Goal: Task Accomplishment & Management: Use online tool/utility

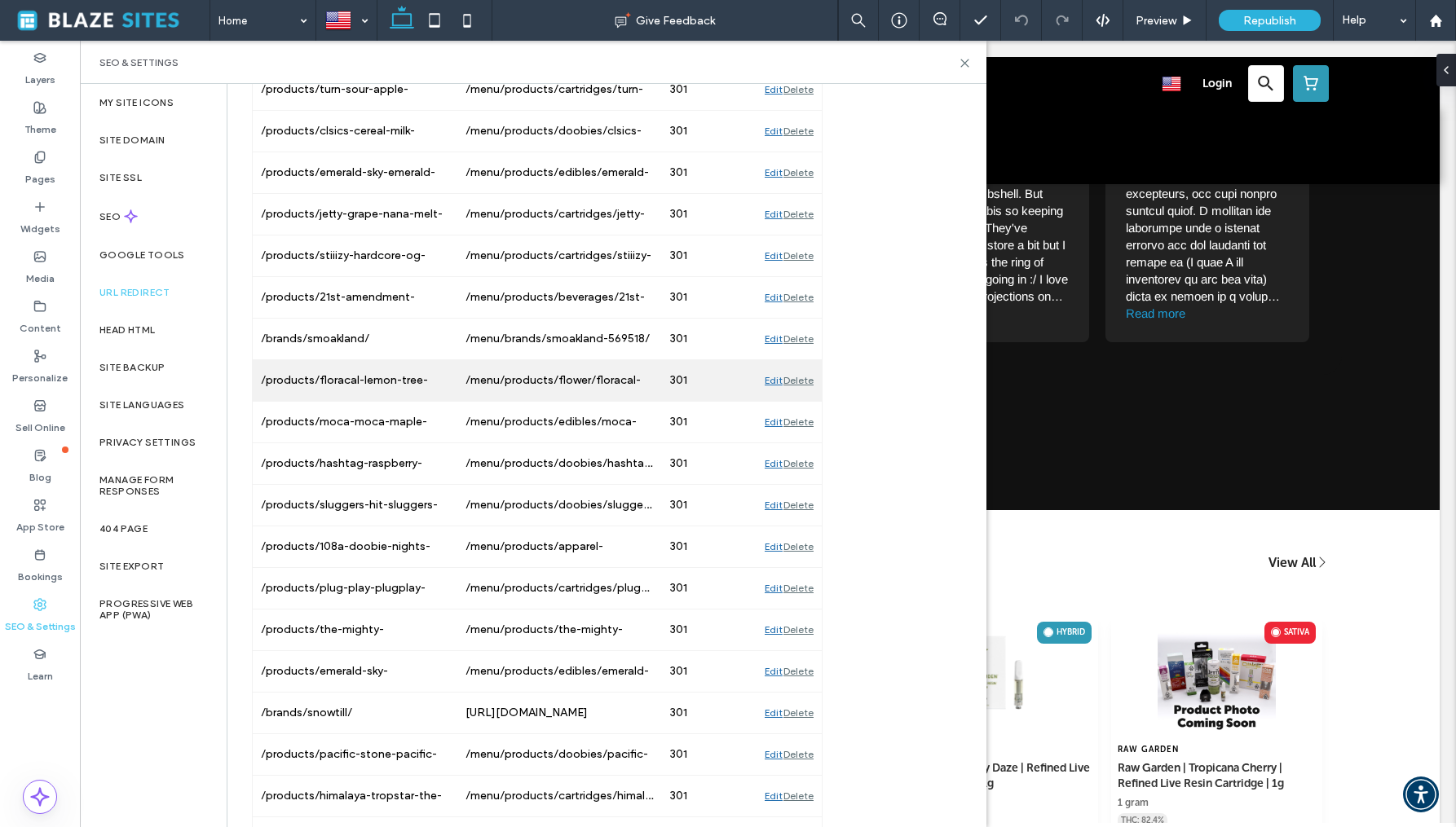
scroll to position [2186, 0]
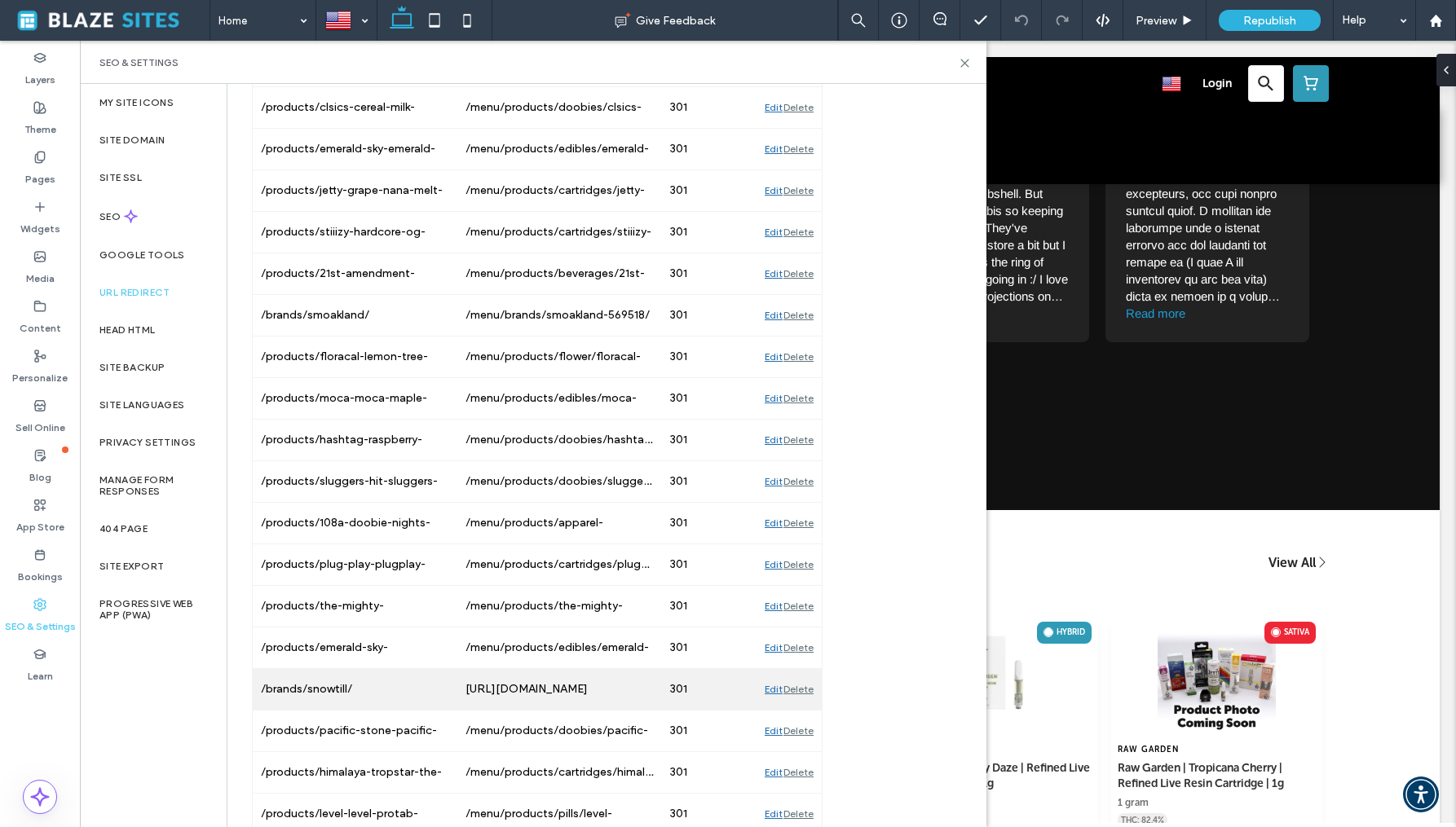
click at [773, 689] on div "Edit" at bounding box center [774, 689] width 18 height 41
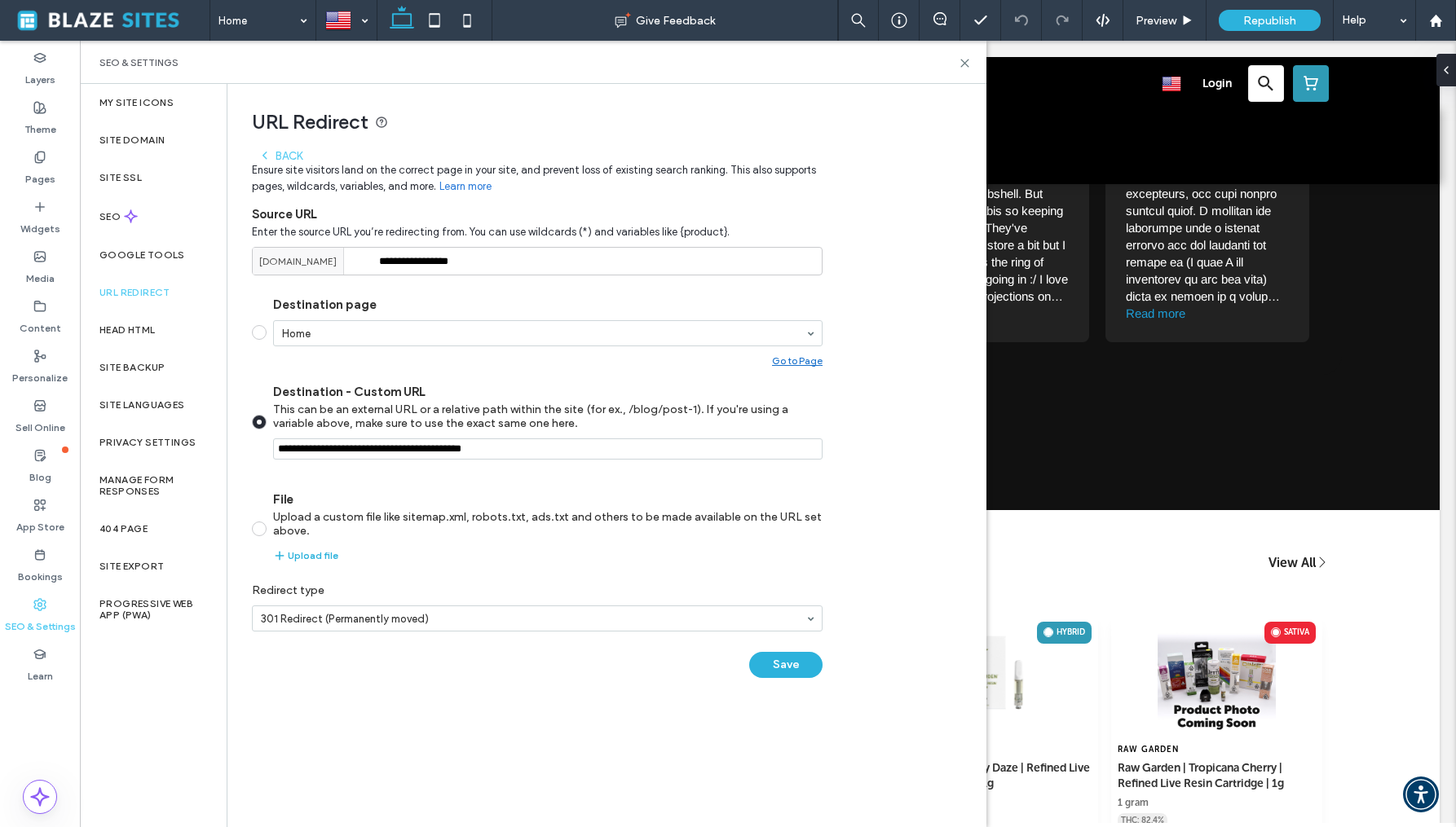
scroll to position [0, 0]
click at [555, 449] on input "Destination - Custom URL This can be an external URL or a relative path within …" at bounding box center [548, 449] width 550 height 21
click at [966, 63] on icon at bounding box center [965, 63] width 13 height 13
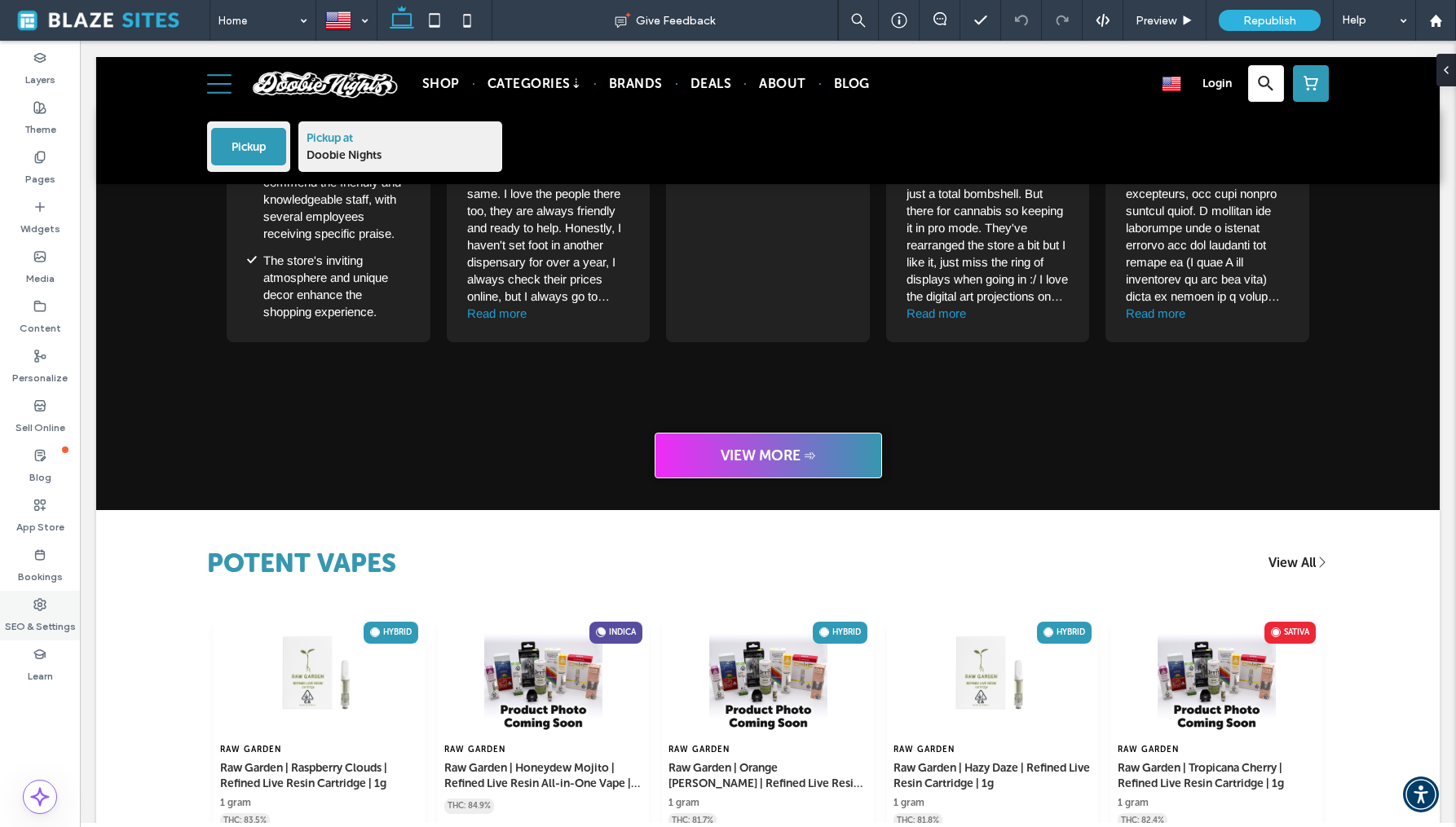
click at [36, 611] on label "SEO & Settings" at bounding box center [40, 622] width 71 height 23
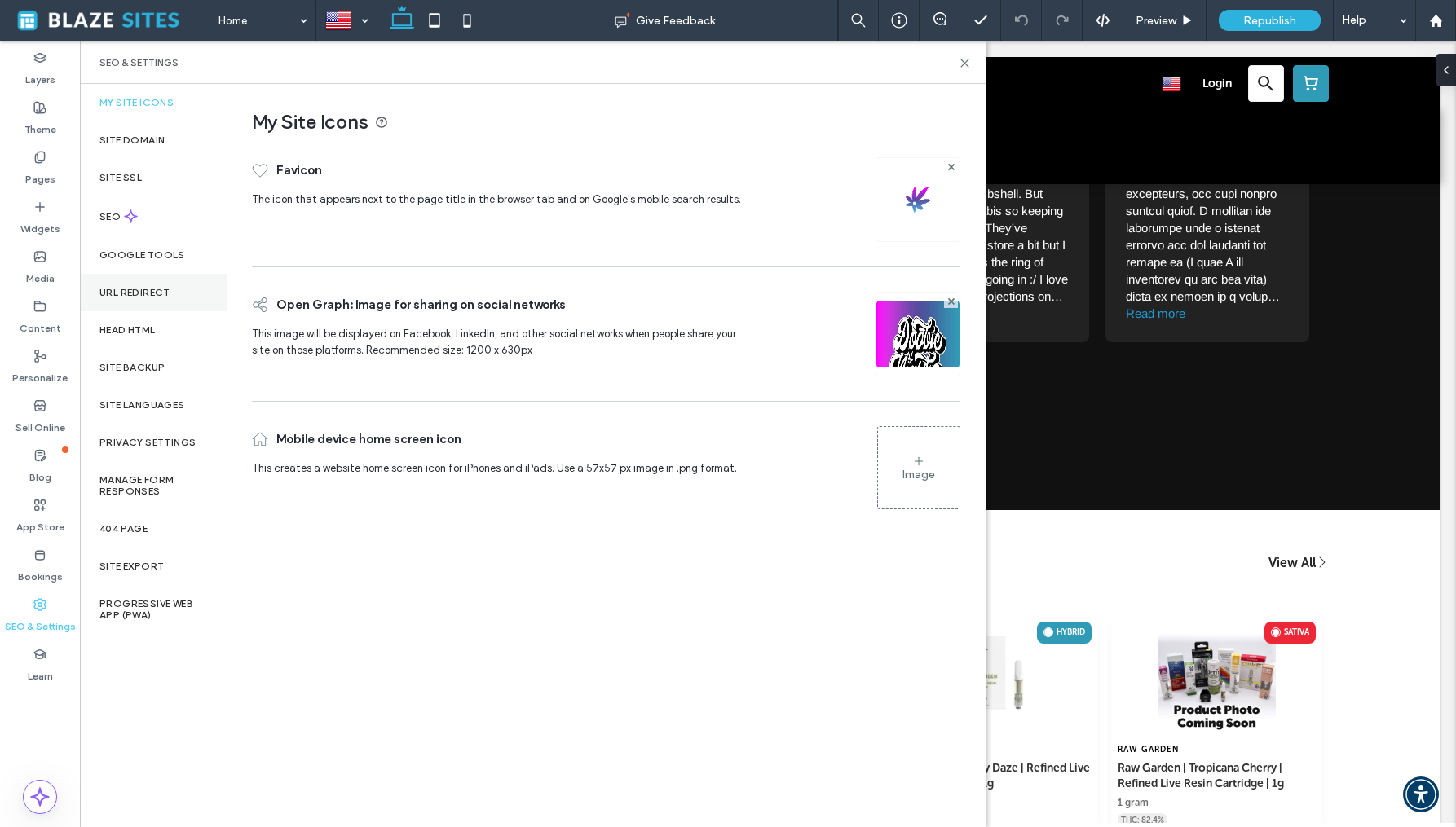
click at [137, 297] on label "URL Redirect" at bounding box center [134, 293] width 71 height 12
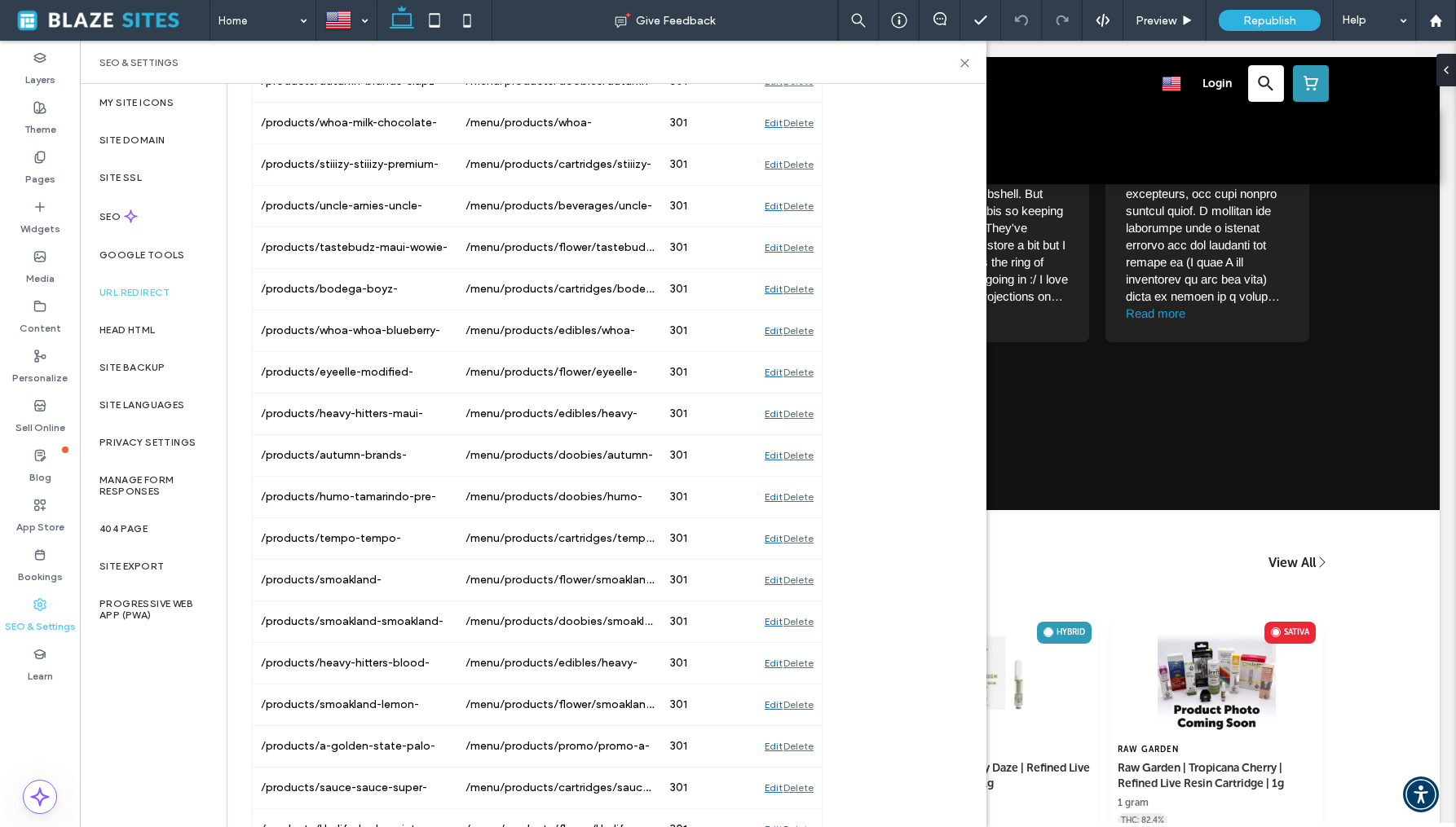
scroll to position [4624, 0]
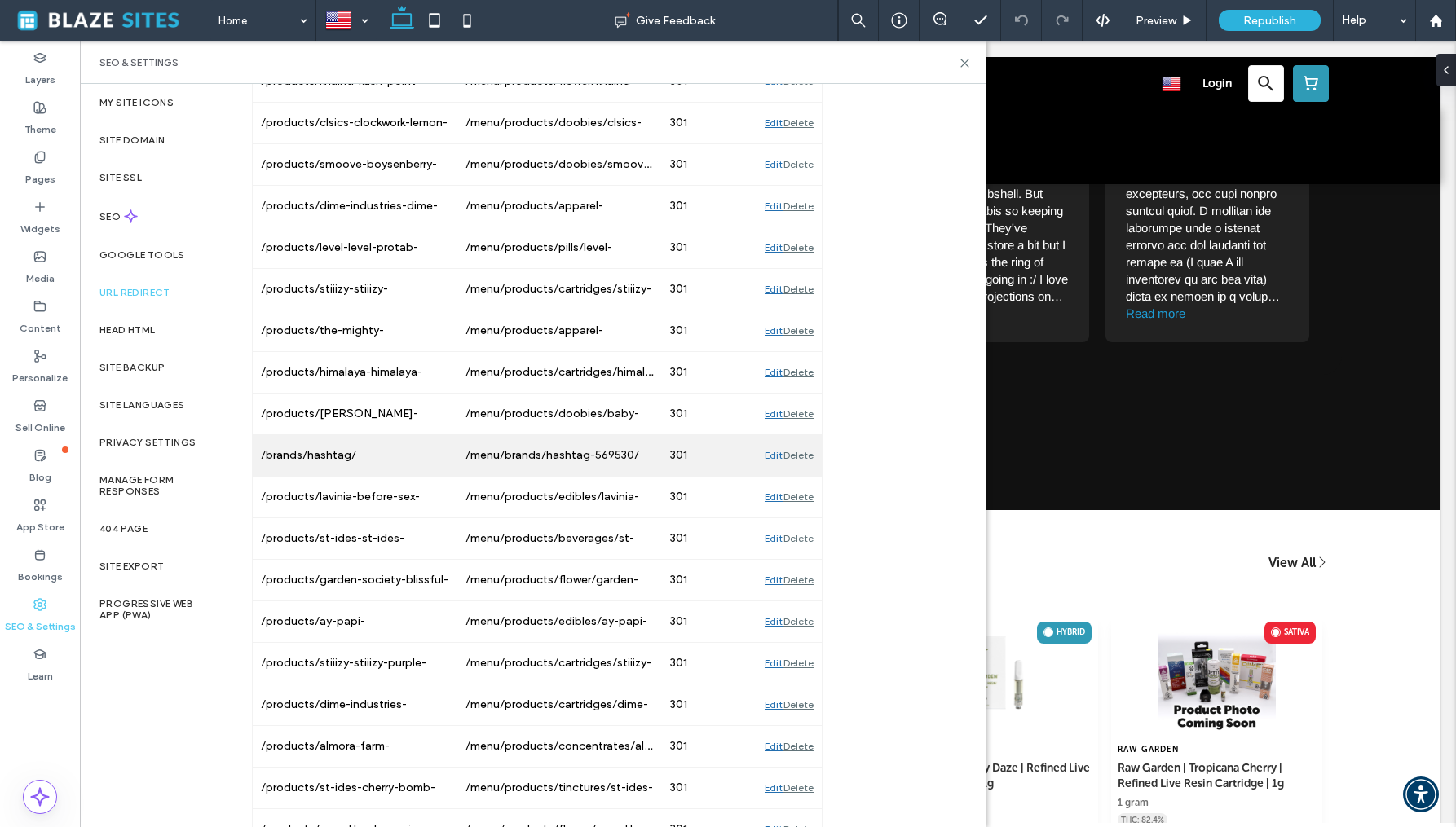
click at [480, 453] on div "/menu/brands/hashtag-569530/" at bounding box center [560, 455] width 204 height 41
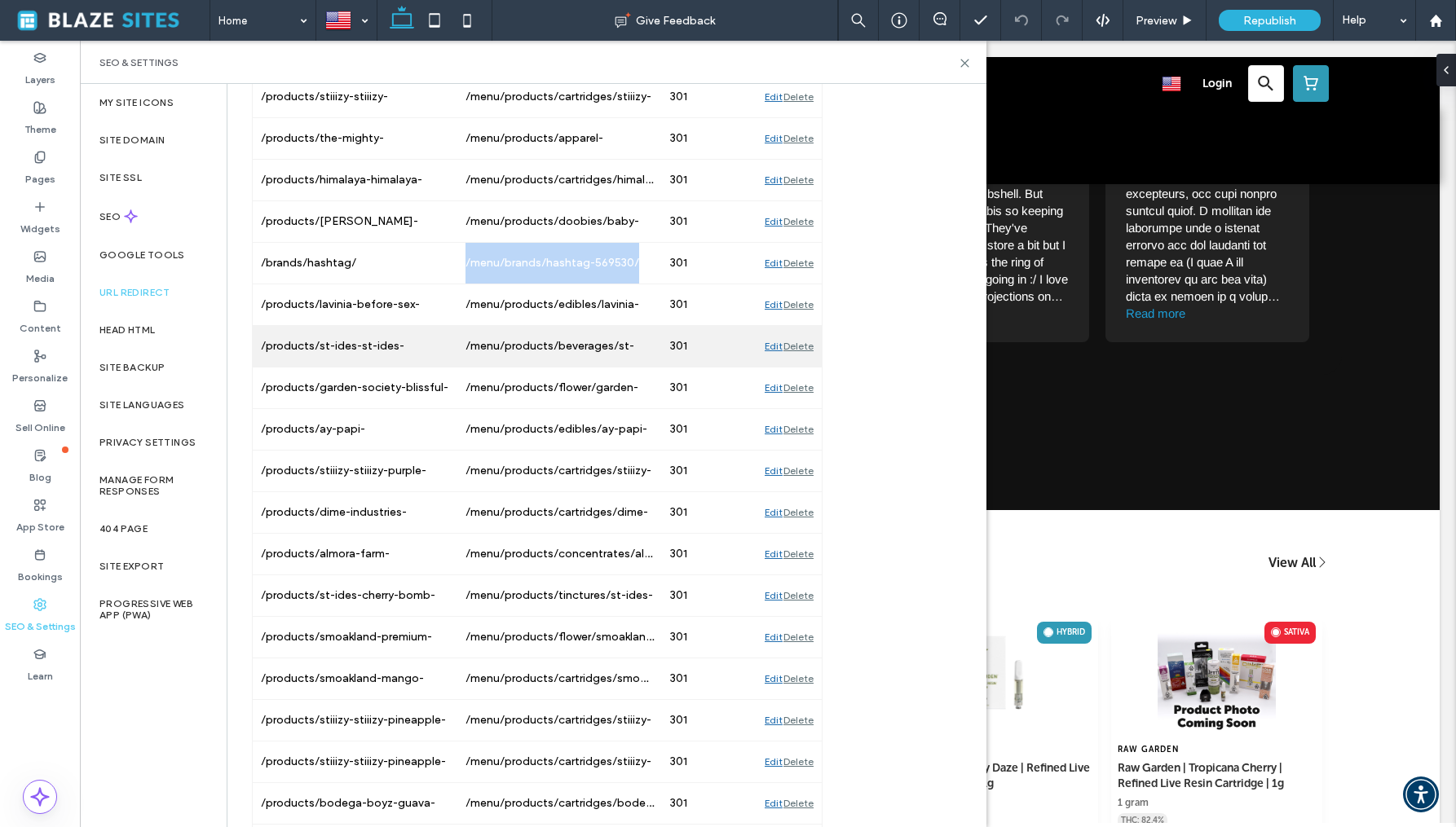
scroll to position [4910, 0]
